Goal: Entertainment & Leisure: Consume media (video, audio)

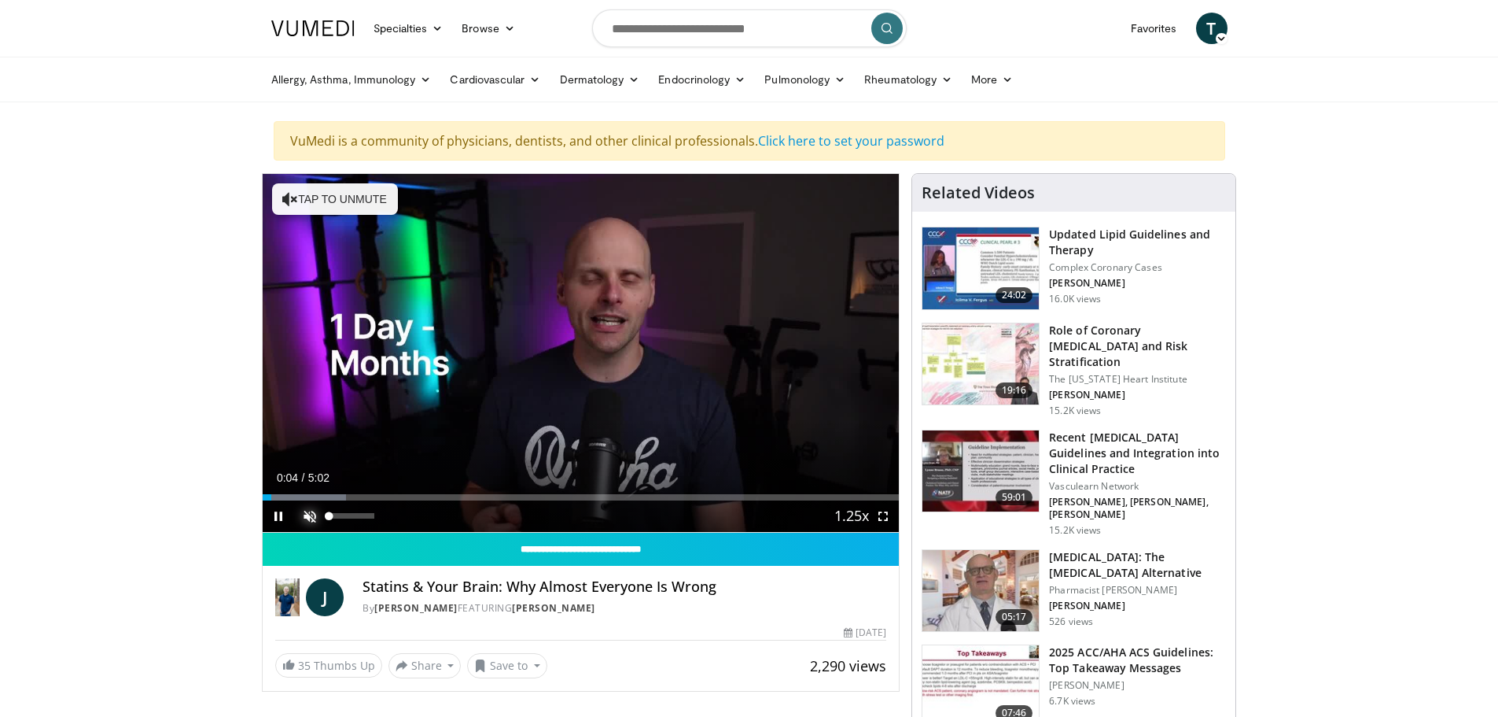
click at [311, 514] on span "Video Player" at bounding box center [309, 515] width 31 height 31
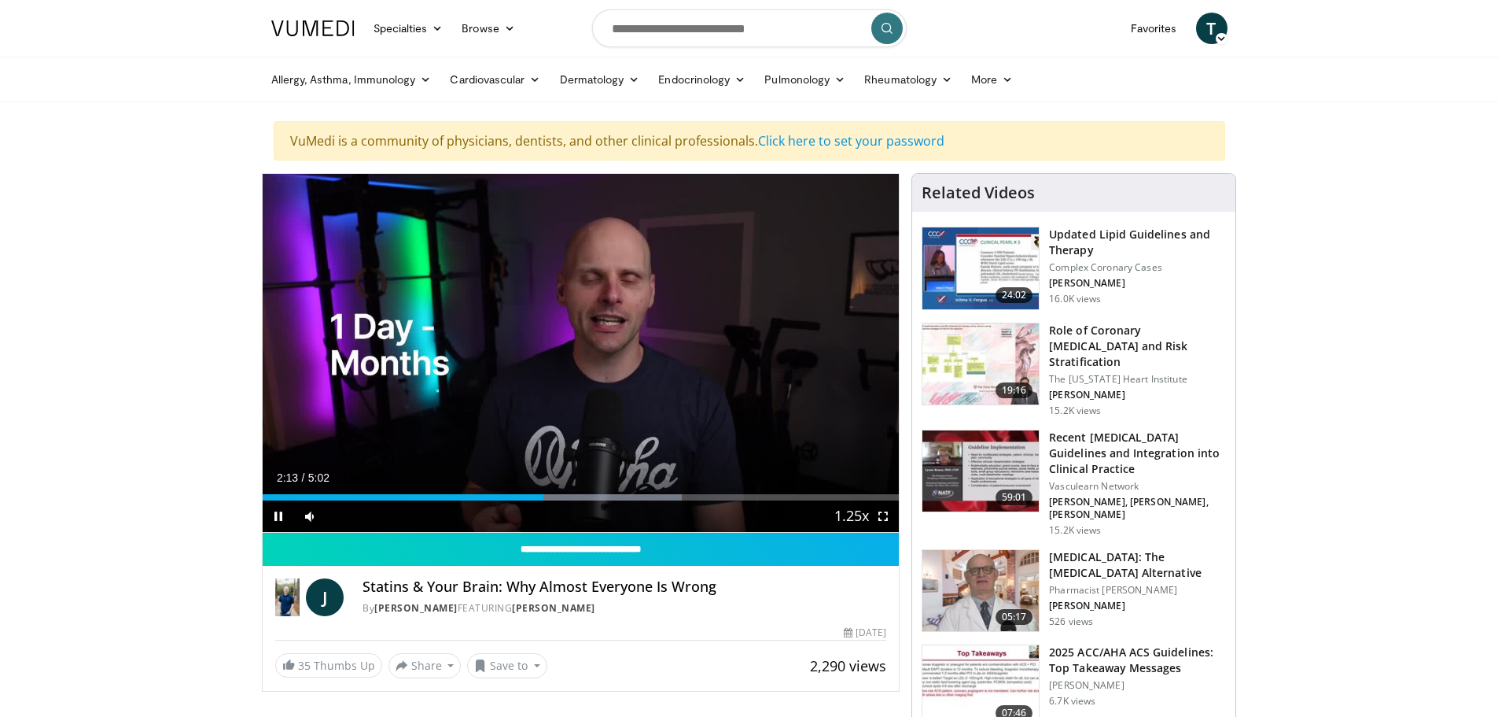
click at [584, 347] on div "10 seconds Tap to unmute" at bounding box center [581, 353] width 637 height 358
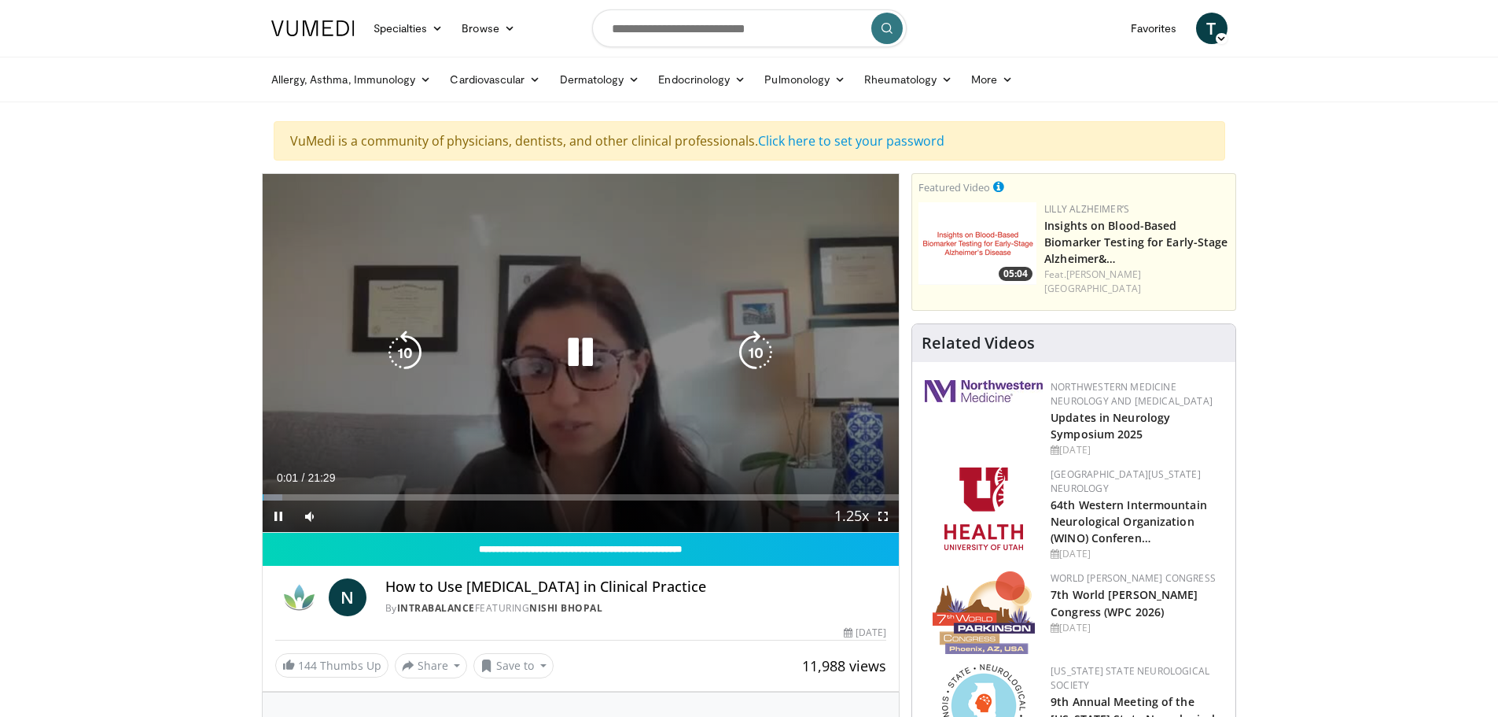
click at [640, 429] on div "10 seconds Tap to unmute" at bounding box center [581, 353] width 637 height 358
